Goal: Transaction & Acquisition: Purchase product/service

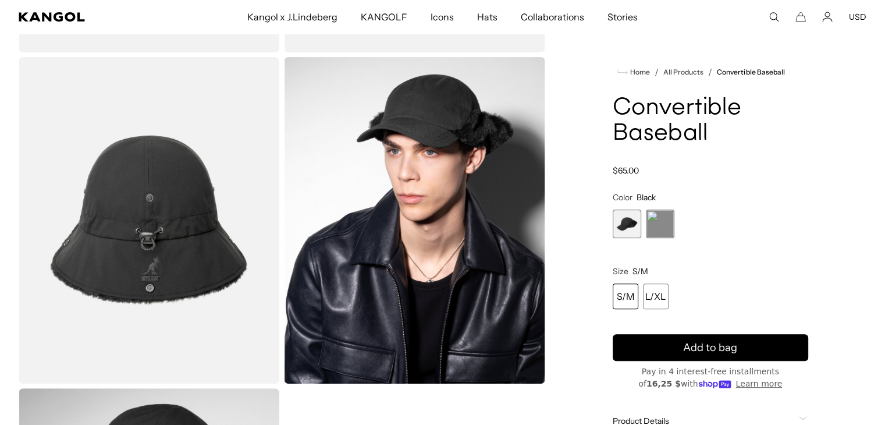
scroll to position [0, 240]
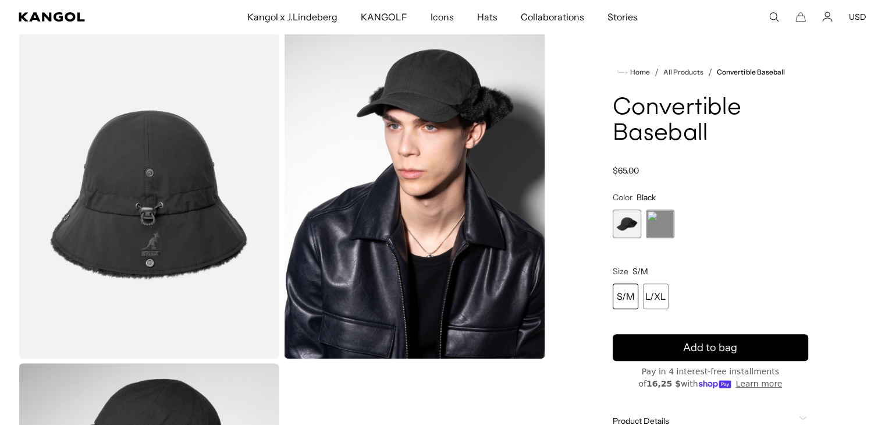
click at [128, 205] on img "Gallery Viewer" at bounding box center [149, 195] width 261 height 326
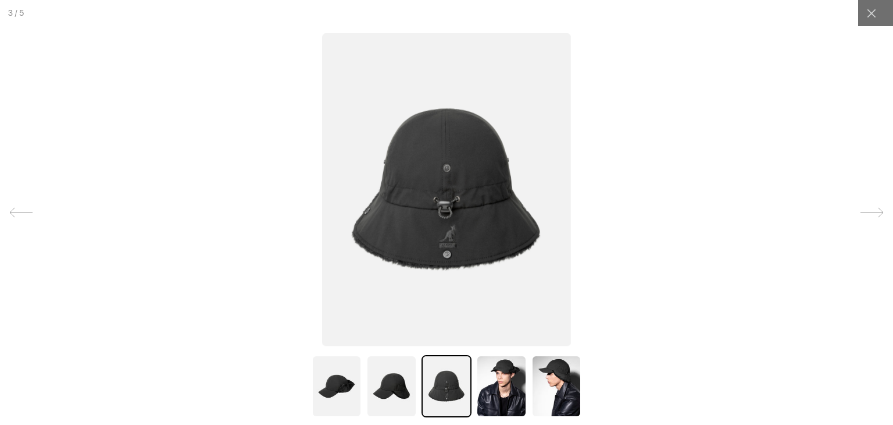
scroll to position [0, 240]
click at [485, 398] on img at bounding box center [501, 386] width 50 height 62
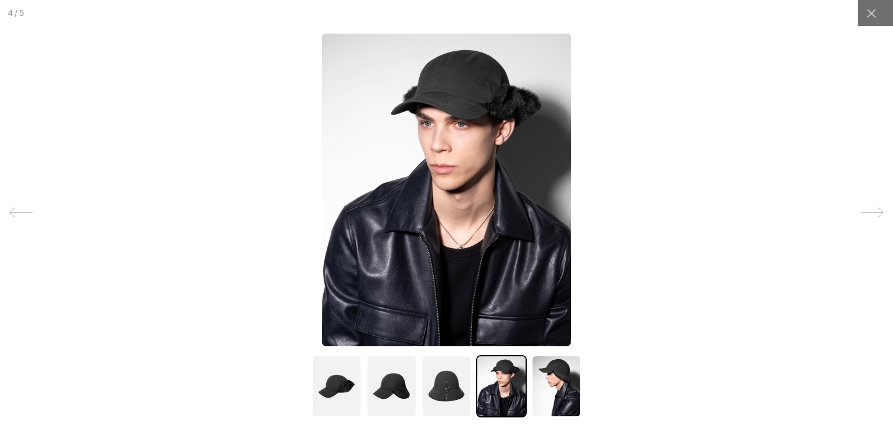
click at [389, 377] on img at bounding box center [391, 386] width 50 height 62
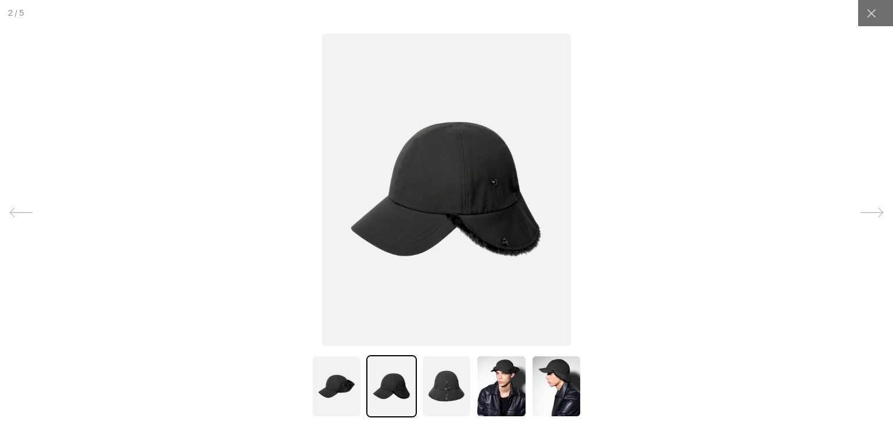
click at [348, 370] on img at bounding box center [337, 386] width 50 height 62
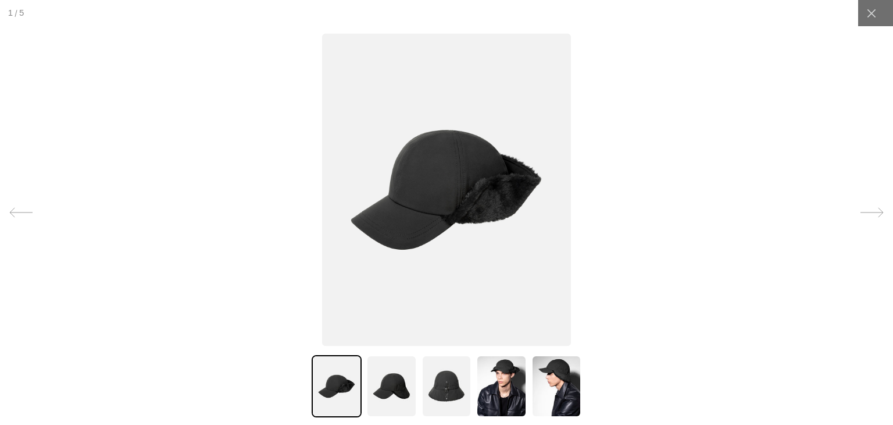
click at [549, 384] on img at bounding box center [557, 386] width 50 height 62
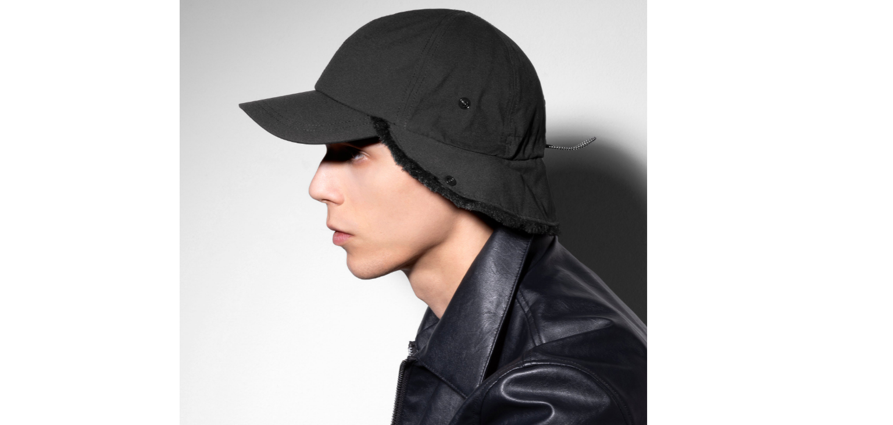
scroll to position [374, 0]
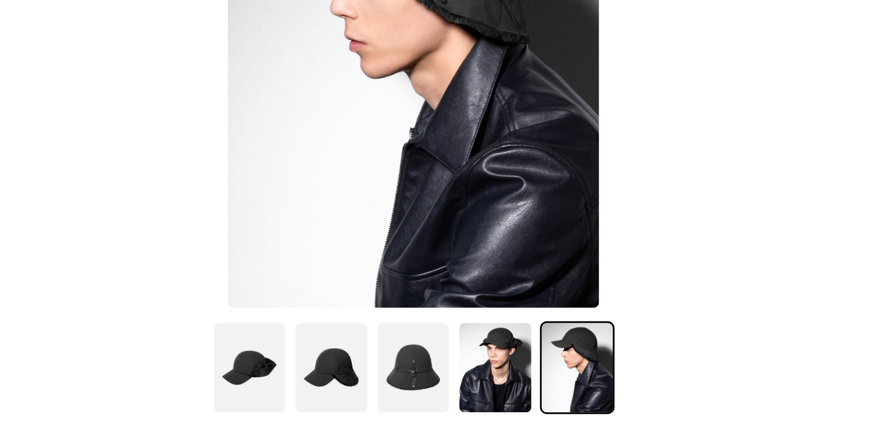
click at [342, 387] on img at bounding box center [337, 386] width 50 height 62
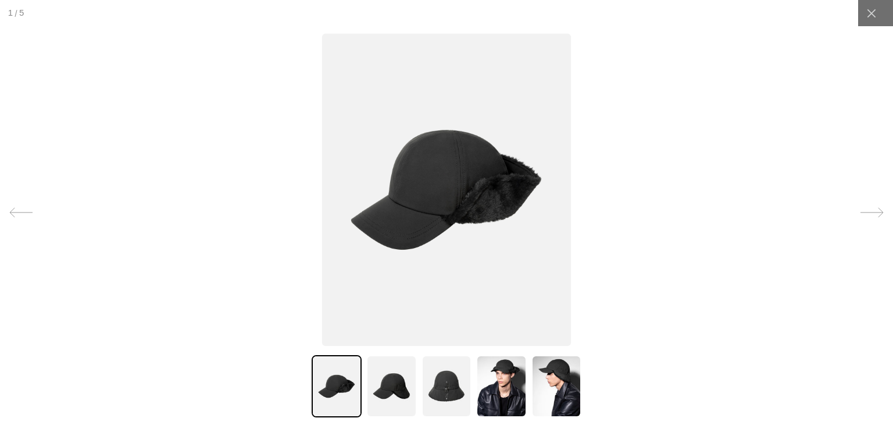
scroll to position [0, 0]
click at [877, 13] on div at bounding box center [876, 13] width 35 height 26
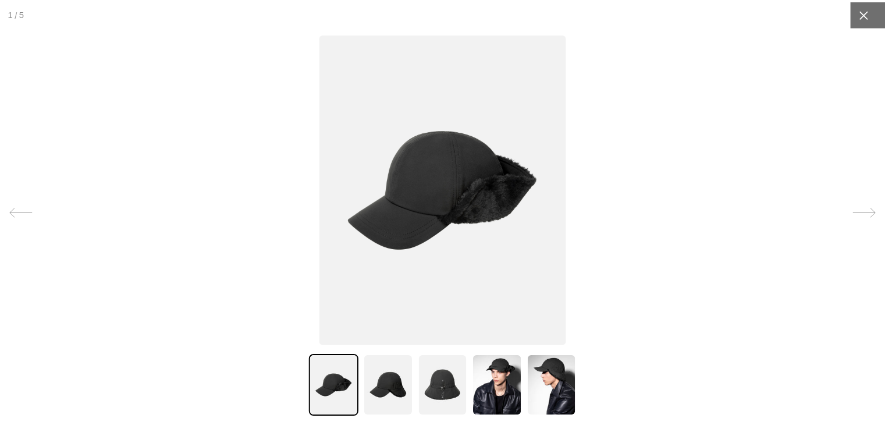
scroll to position [0, 240]
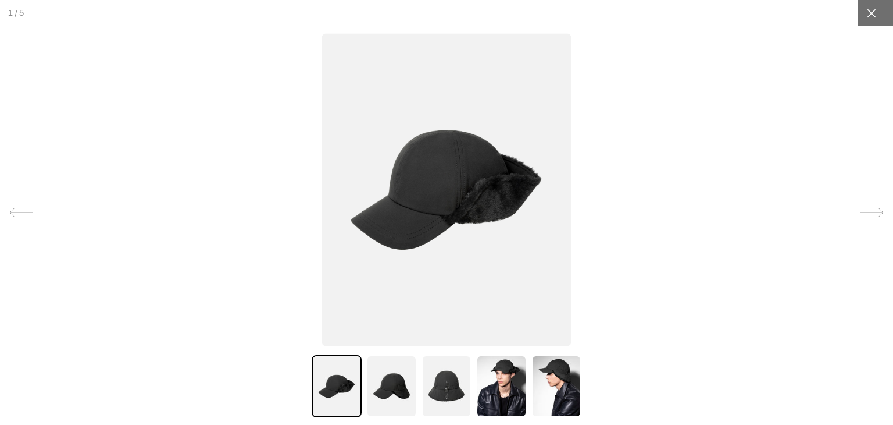
click at [859, 13] on div at bounding box center [872, 13] width 26 height 26
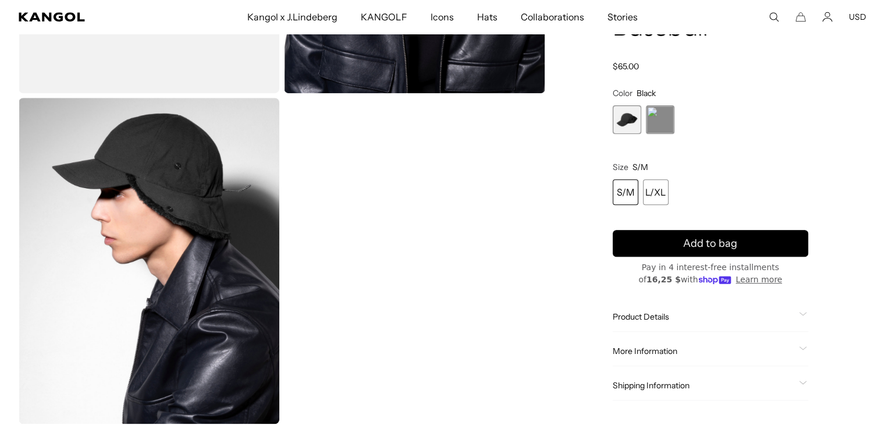
scroll to position [756, 0]
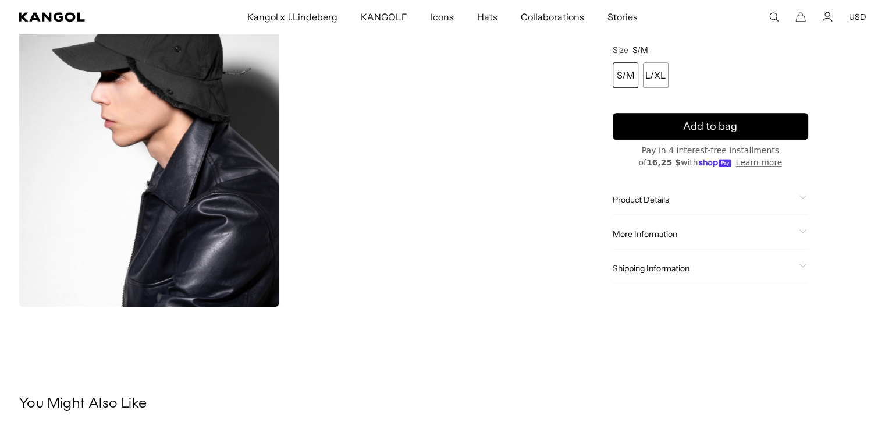
click at [651, 203] on span "Product Details" at bounding box center [702, 199] width 181 height 10
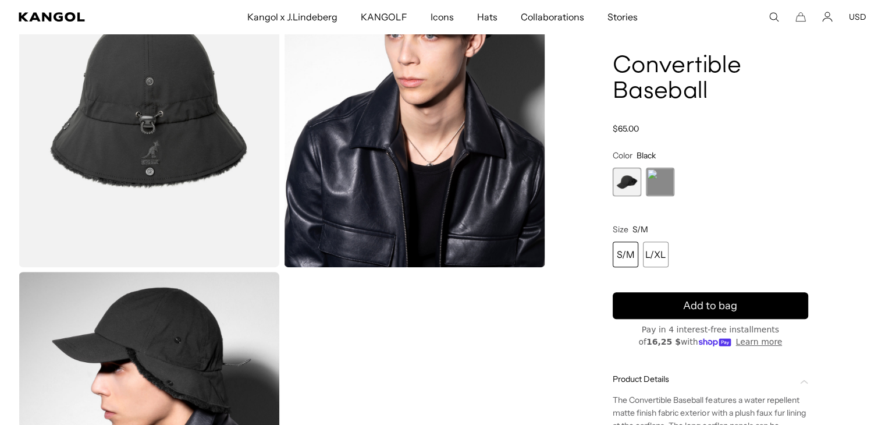
scroll to position [0, 240]
click at [151, 112] on img "Gallery Viewer" at bounding box center [149, 104] width 261 height 326
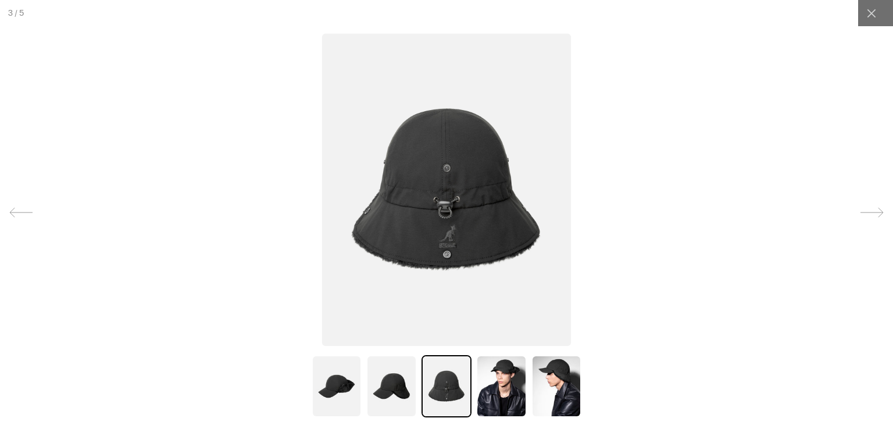
scroll to position [0, 240]
click at [373, 382] on img at bounding box center [391, 386] width 50 height 62
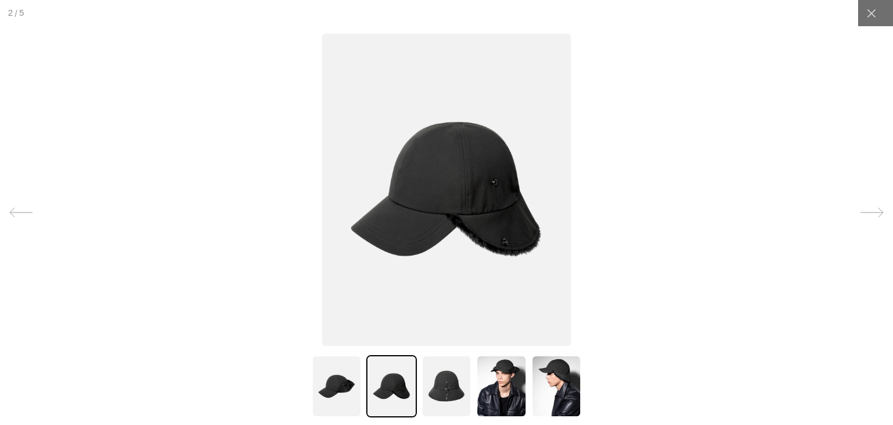
scroll to position [0, 0]
click at [443, 382] on img at bounding box center [447, 386] width 50 height 62
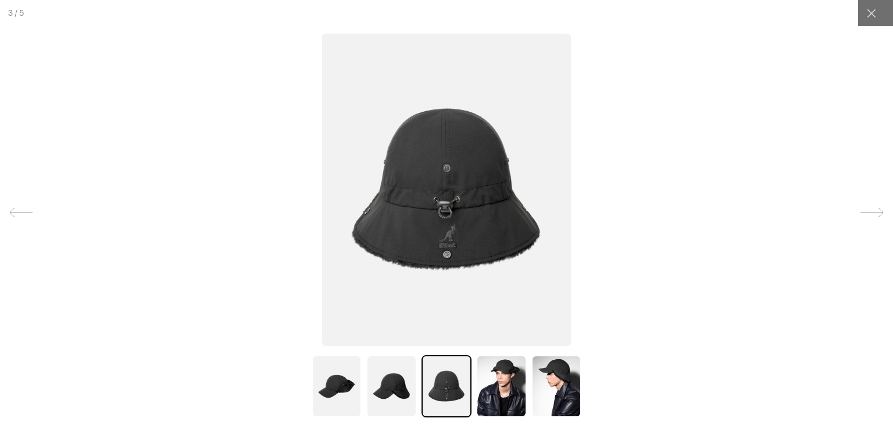
click at [366, 396] on img at bounding box center [391, 386] width 50 height 62
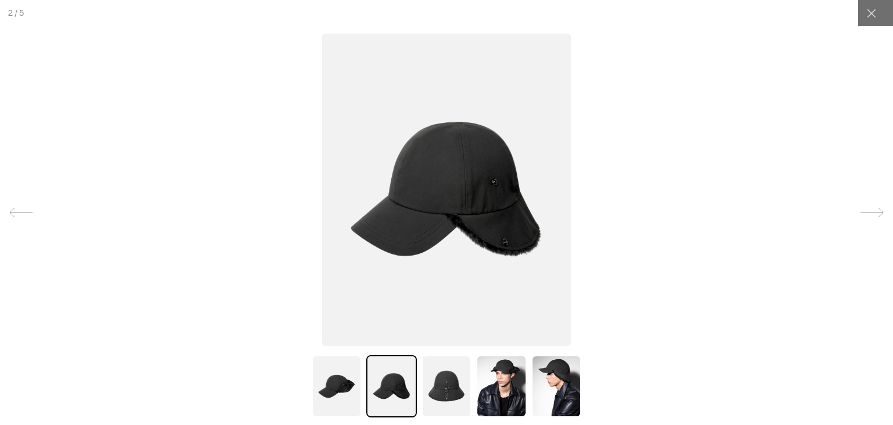
scroll to position [0, 240]
click at [491, 376] on img at bounding box center [501, 386] width 50 height 62
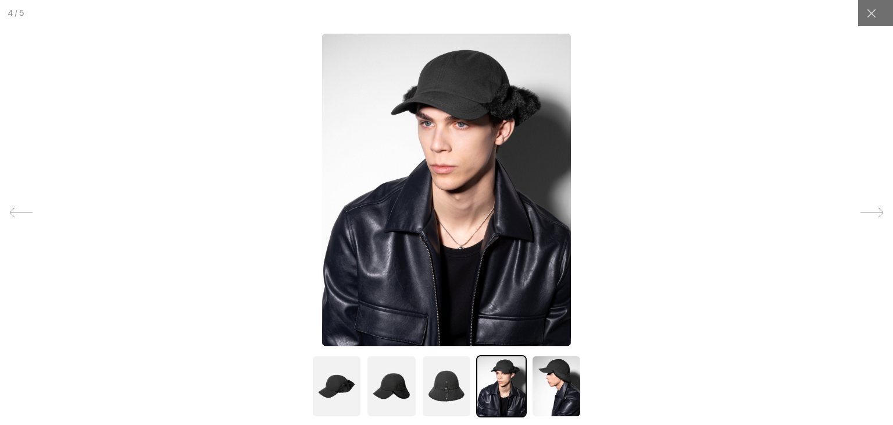
scroll to position [0, 0]
click at [437, 382] on img at bounding box center [447, 386] width 50 height 62
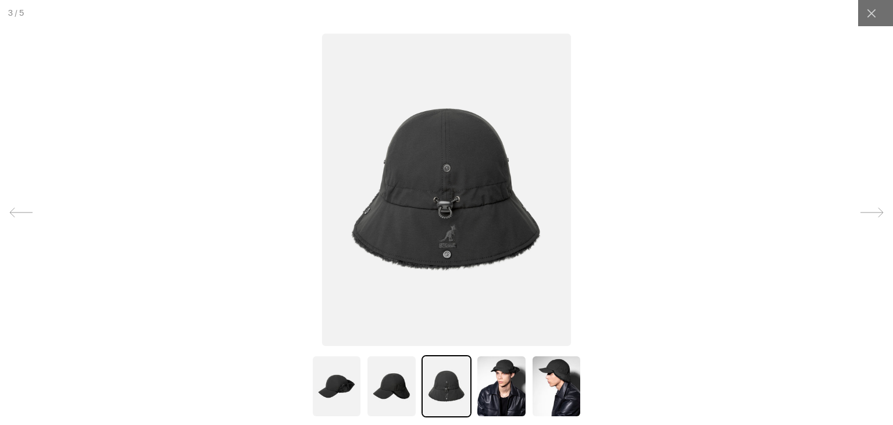
scroll to position [0, 240]
click at [367, 382] on img at bounding box center [391, 386] width 50 height 62
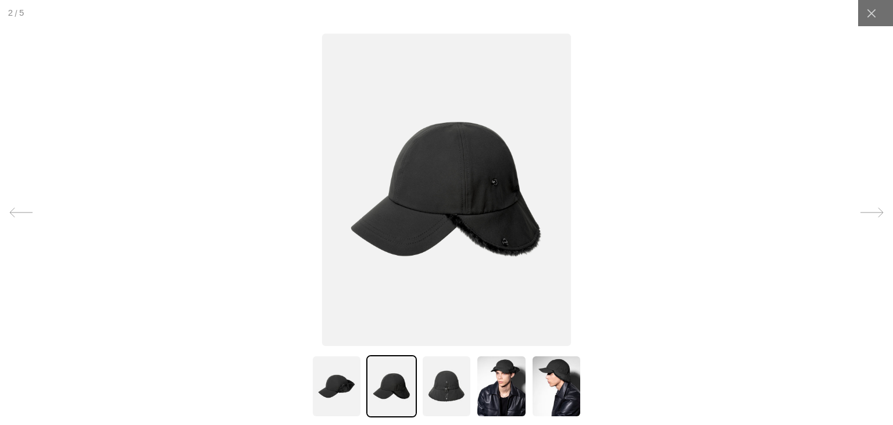
click at [339, 381] on img at bounding box center [337, 386] width 50 height 62
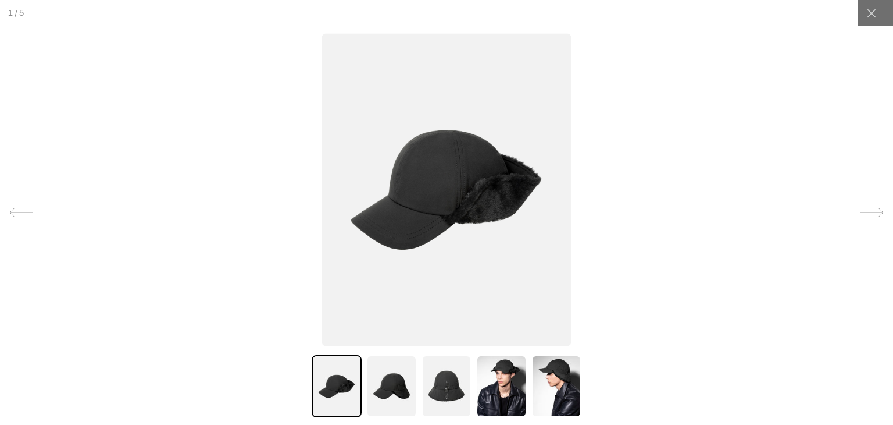
scroll to position [0, 0]
click at [554, 394] on img at bounding box center [557, 386] width 50 height 62
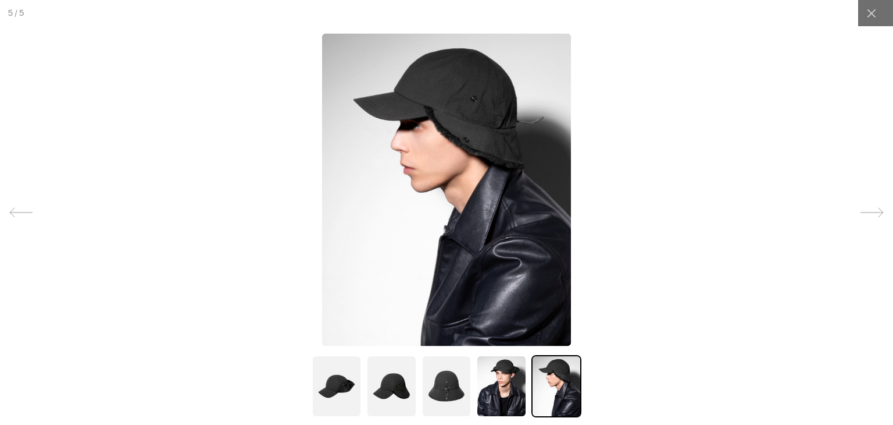
scroll to position [0, 240]
click at [334, 380] on img at bounding box center [337, 386] width 50 height 62
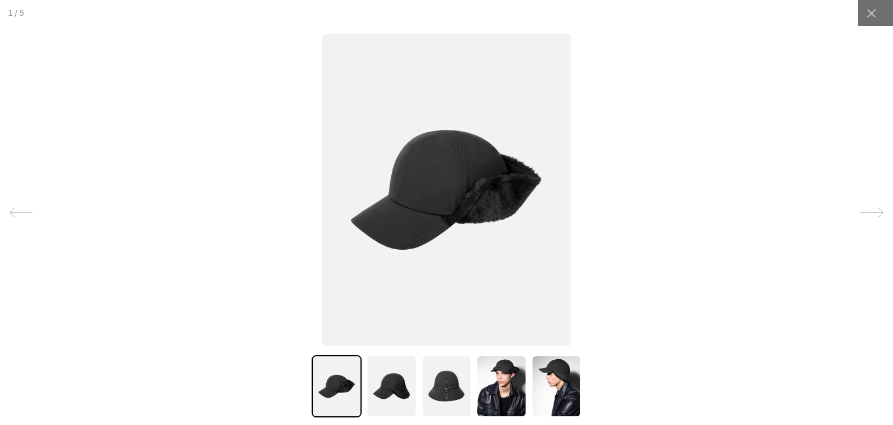
scroll to position [0, 0]
click at [396, 384] on img at bounding box center [391, 386] width 50 height 62
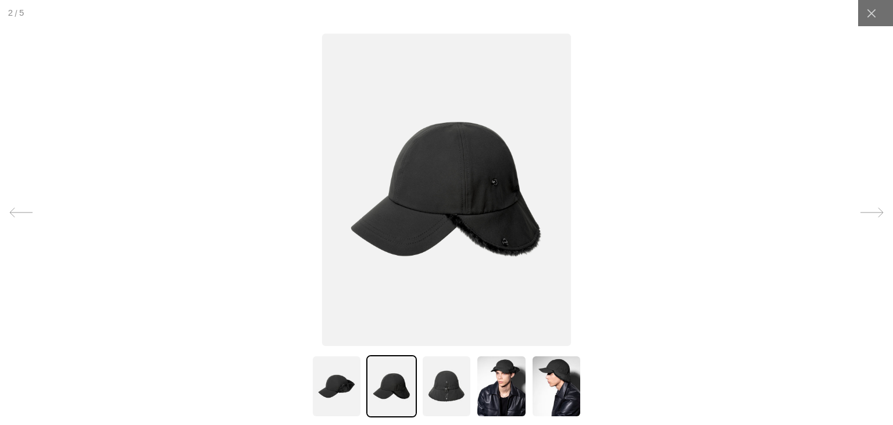
scroll to position [0, 240]
click at [442, 393] on img at bounding box center [447, 386] width 50 height 62
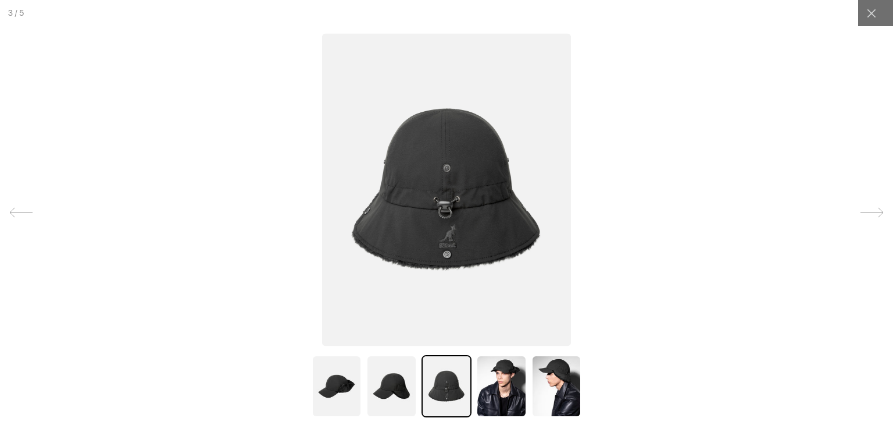
scroll to position [0, 0]
click at [384, 381] on img at bounding box center [391, 386] width 50 height 62
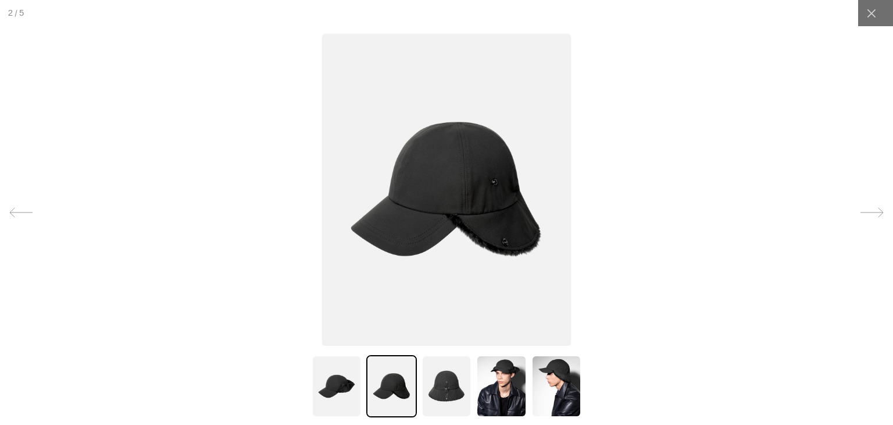
click at [483, 382] on img at bounding box center [501, 386] width 50 height 62
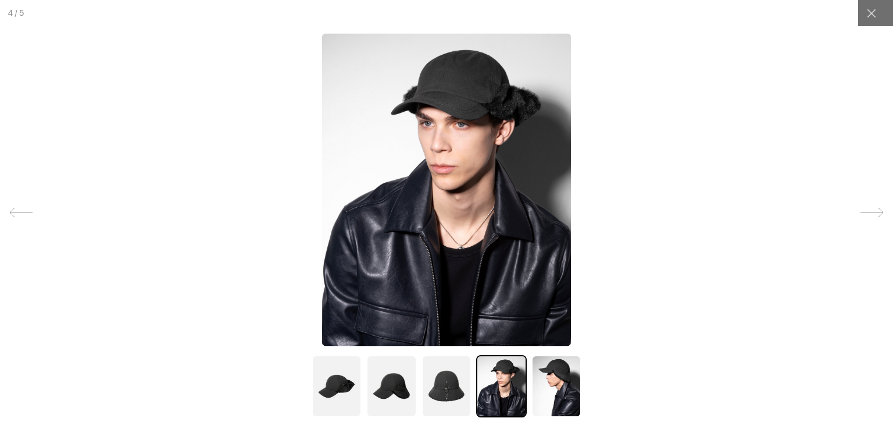
click at [560, 391] on img at bounding box center [557, 386] width 50 height 62
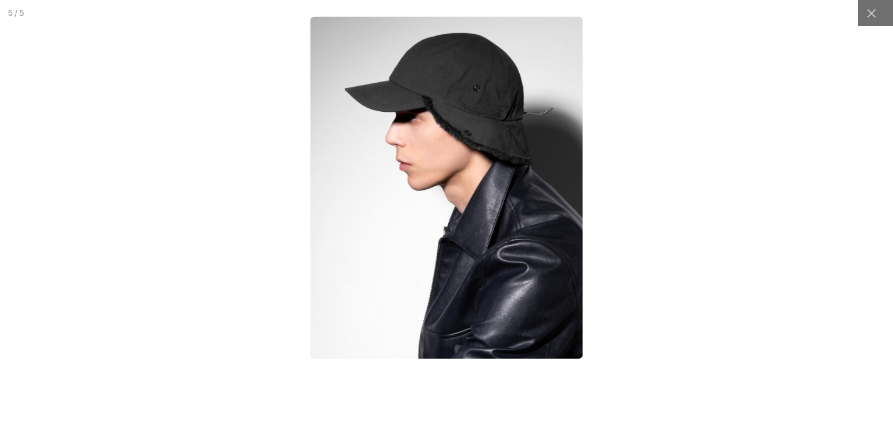
scroll to position [0, 240]
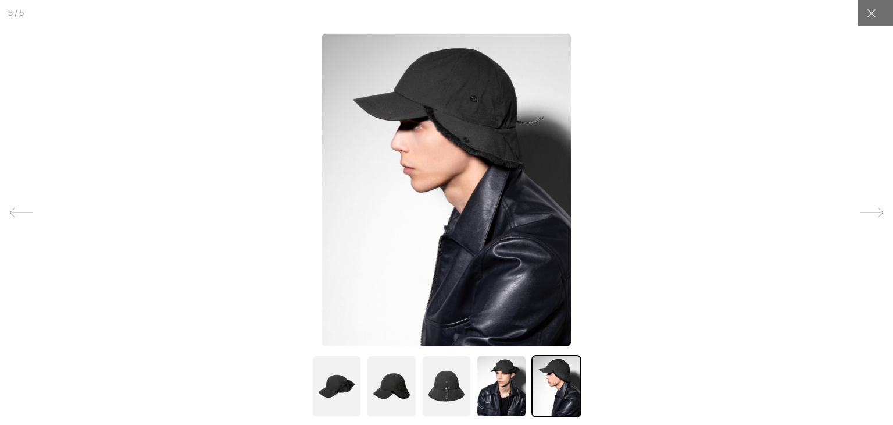
click at [431, 386] on img at bounding box center [447, 386] width 50 height 62
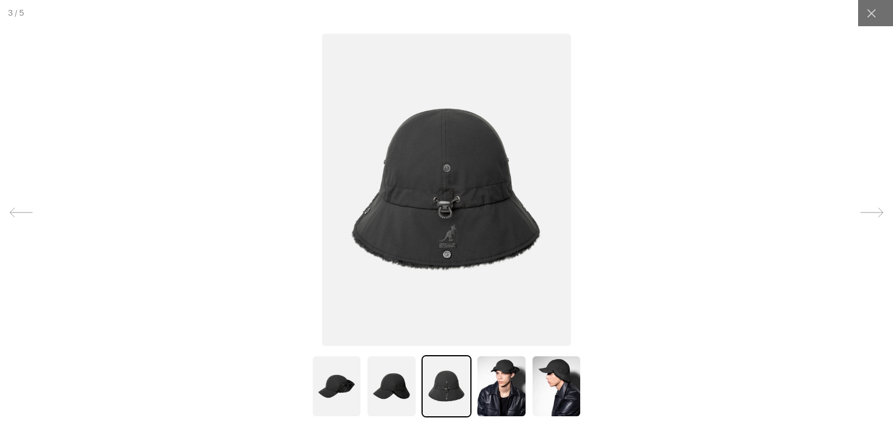
click at [369, 377] on img at bounding box center [391, 386] width 50 height 62
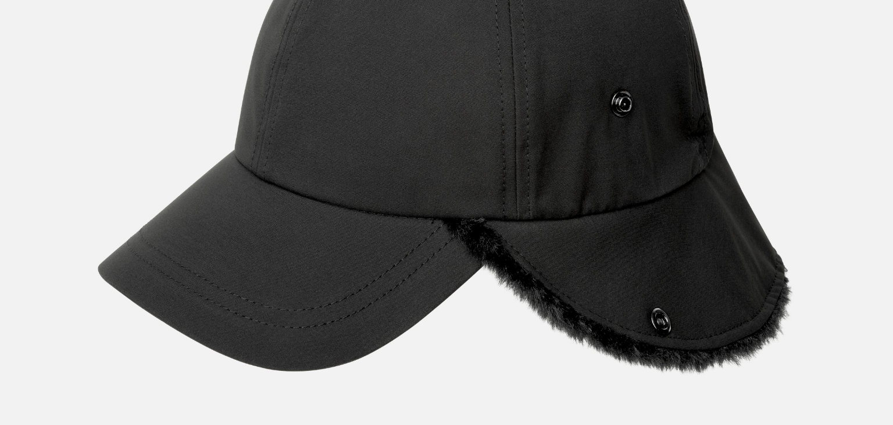
scroll to position [0, 0]
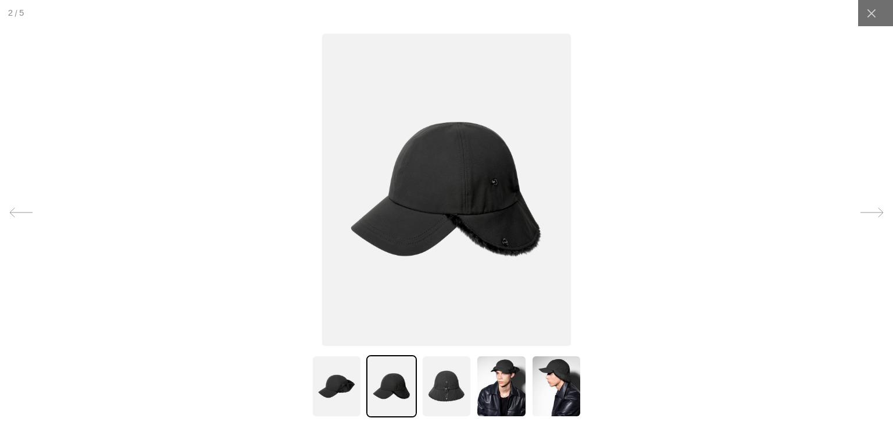
scroll to position [0, 240]
click at [441, 379] on img at bounding box center [447, 386] width 50 height 62
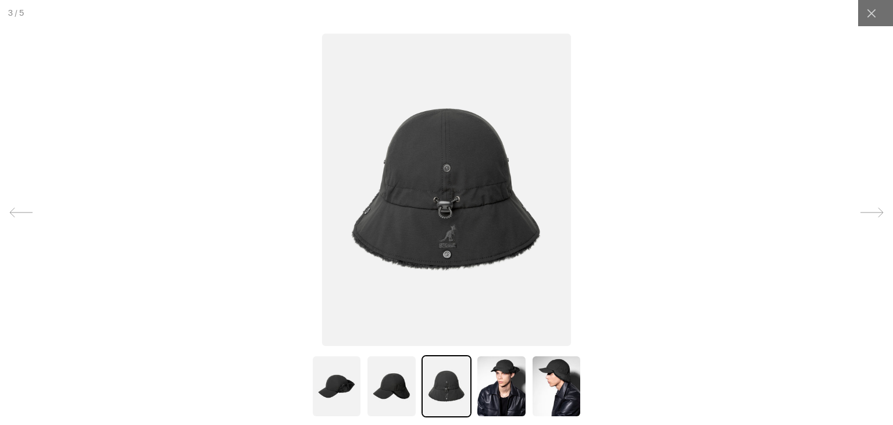
click at [390, 371] on img at bounding box center [391, 386] width 50 height 62
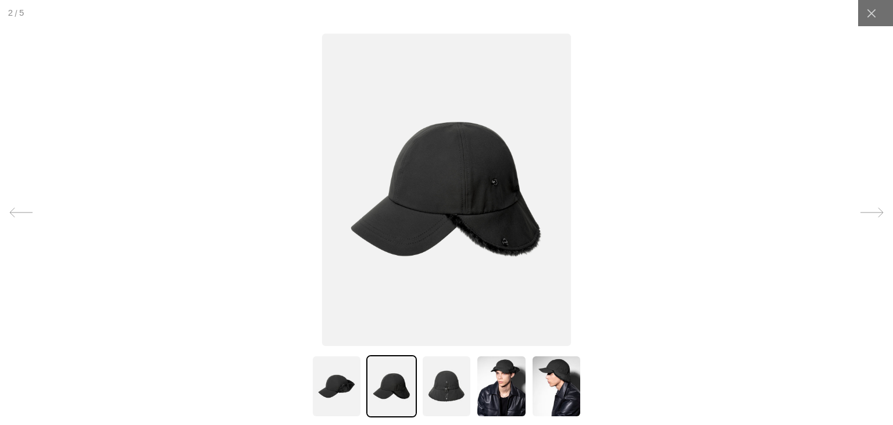
scroll to position [0, 0]
click at [441, 384] on img at bounding box center [447, 386] width 50 height 62
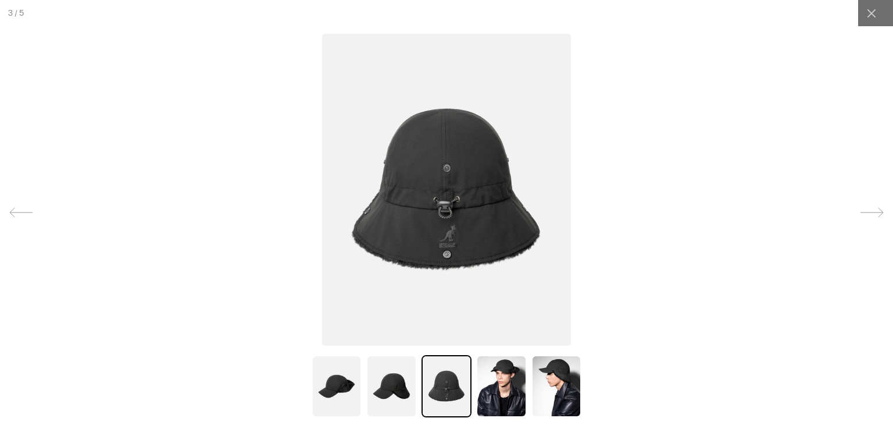
scroll to position [0, 240]
click at [386, 383] on img at bounding box center [391, 386] width 50 height 62
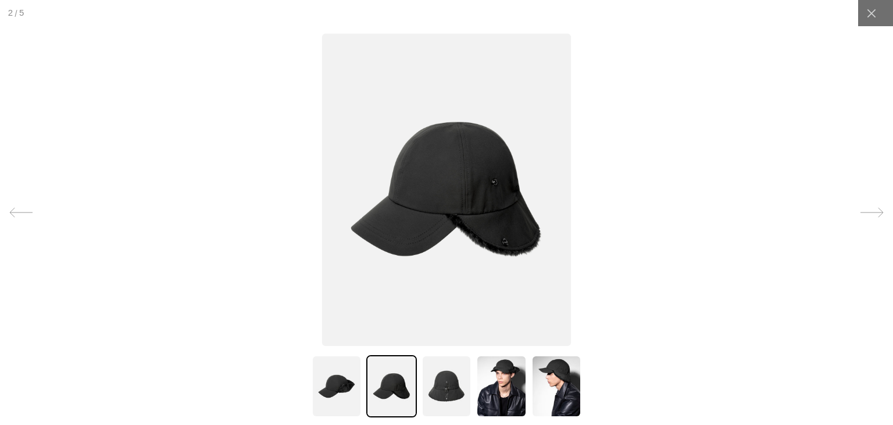
click at [437, 375] on img at bounding box center [447, 386] width 50 height 62
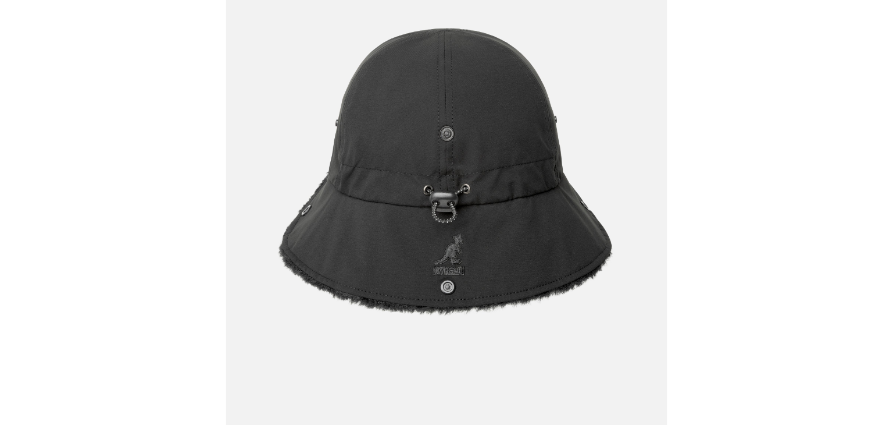
scroll to position [0, 0]
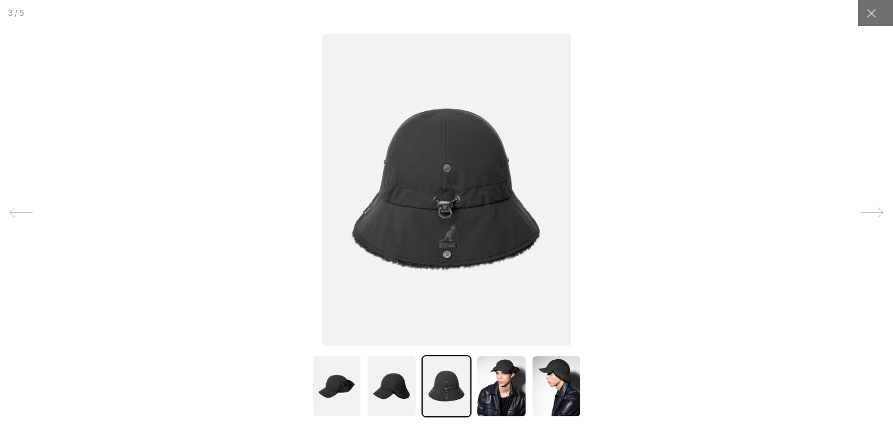
click at [412, 382] on div at bounding box center [446, 386] width 275 height 62
click at [403, 380] on img at bounding box center [391, 386] width 50 height 62
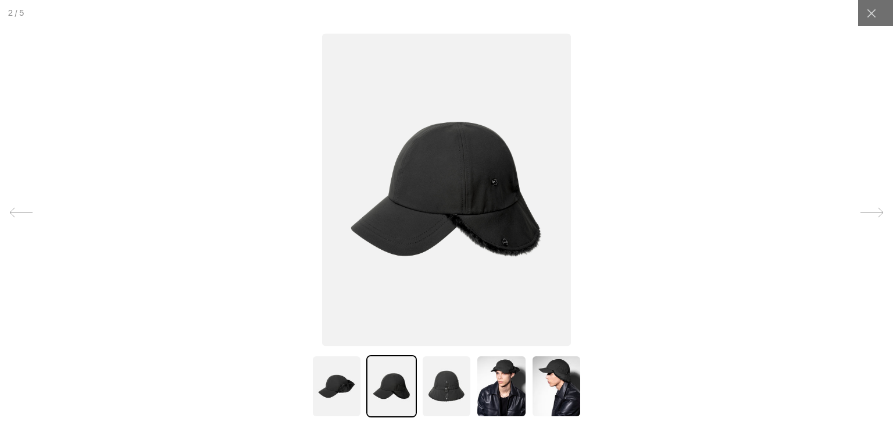
scroll to position [0, 240]
click at [423, 380] on img at bounding box center [447, 386] width 50 height 62
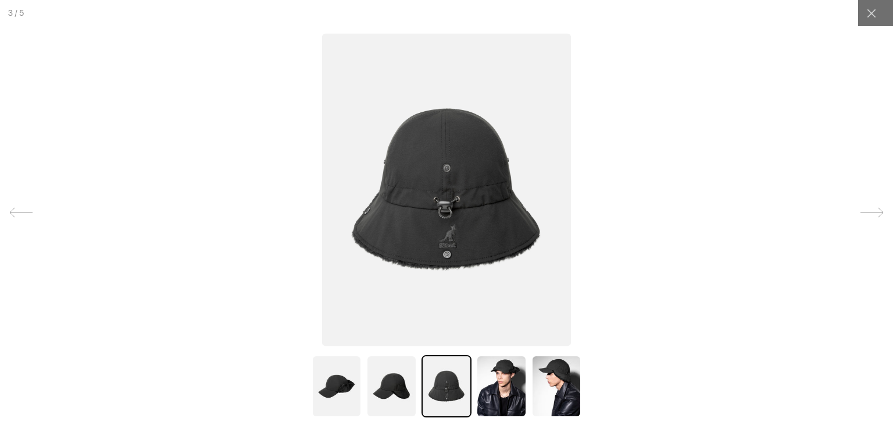
scroll to position [0, 0]
click at [393, 379] on img at bounding box center [391, 386] width 50 height 62
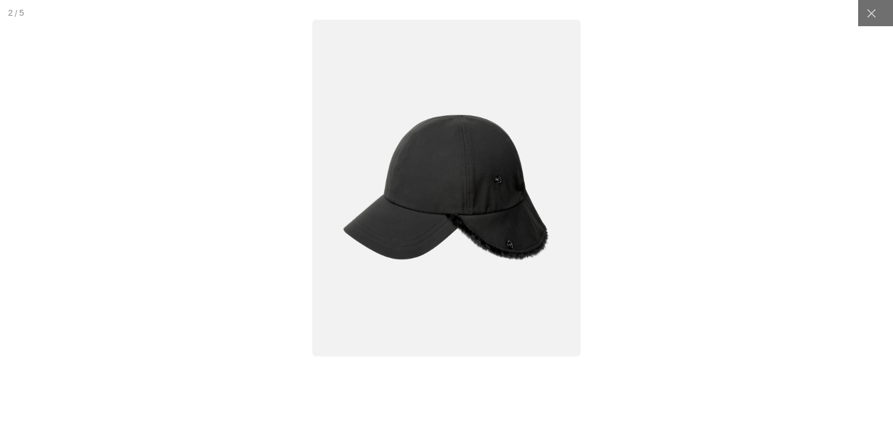
scroll to position [0, 240]
